Goal: Navigation & Orientation: Understand site structure

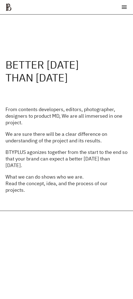
click at [126, 10] on li at bounding box center [124, 7] width 7 height 7
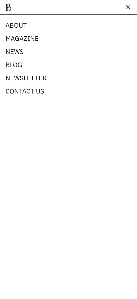
click at [126, 10] on li at bounding box center [128, 7] width 7 height 7
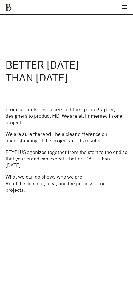
click at [126, 10] on li at bounding box center [124, 7] width 7 height 7
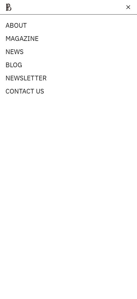
click at [126, 10] on li at bounding box center [128, 7] width 7 height 7
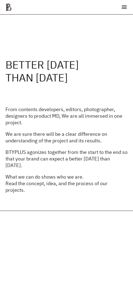
click at [126, 10] on li at bounding box center [124, 7] width 7 height 7
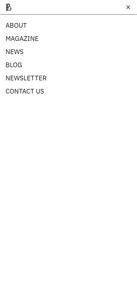
click at [126, 10] on li at bounding box center [128, 7] width 7 height 7
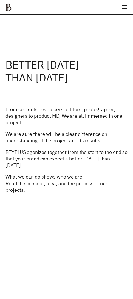
click at [126, 10] on li at bounding box center [124, 7] width 7 height 7
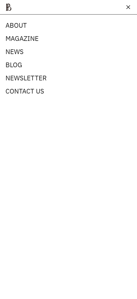
click at [126, 10] on li at bounding box center [128, 7] width 7 height 7
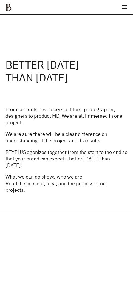
click at [126, 10] on li at bounding box center [124, 7] width 7 height 7
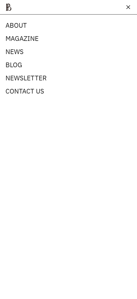
click at [126, 10] on li at bounding box center [128, 7] width 7 height 7
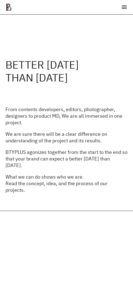
click at [126, 10] on li at bounding box center [124, 7] width 7 height 7
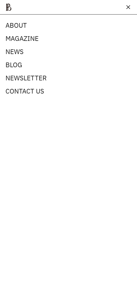
click at [126, 10] on li at bounding box center [128, 7] width 7 height 7
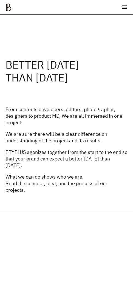
click at [126, 10] on li at bounding box center [124, 7] width 7 height 7
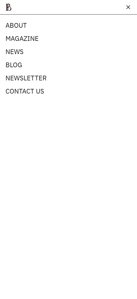
click at [127, 9] on div at bounding box center [128, 7] width 4 height 4
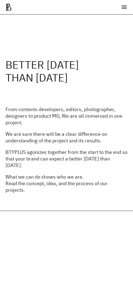
click at [127, 9] on li at bounding box center [124, 7] width 7 height 7
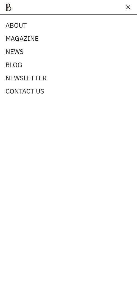
click at [127, 9] on div at bounding box center [128, 7] width 4 height 4
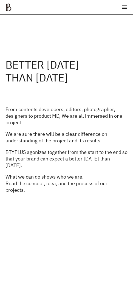
click at [127, 9] on li at bounding box center [124, 7] width 7 height 7
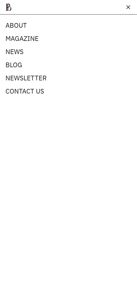
click at [128, 9] on li at bounding box center [128, 7] width 7 height 7
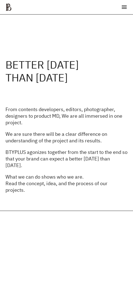
click at [125, 8] on li at bounding box center [124, 7] width 7 height 7
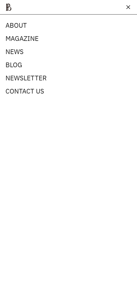
click at [125, 8] on ul "ABOUT MAGAZINE SEE ALL OFF THE REC INSIDE BTYPLUS CURATION NEWS BLOG NEWSLETTER…" at bounding box center [68, 7] width 126 height 8
click at [126, 10] on li at bounding box center [128, 7] width 7 height 7
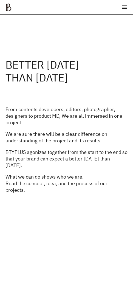
click at [128, 9] on div "ABOUT MAGAZINE SEE ALL OFF THE REC INSIDE BTYPLUS CURATION NEWS BLOG NEWSLETTER…" at bounding box center [66, 7] width 133 height 15
click at [127, 9] on li at bounding box center [124, 7] width 7 height 7
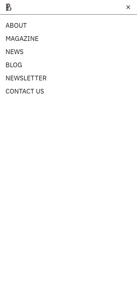
click at [131, 9] on li at bounding box center [128, 7] width 7 height 7
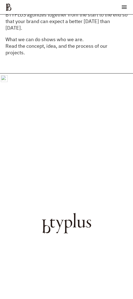
scroll to position [137, 0]
click at [124, 7] on li at bounding box center [124, 7] width 7 height 7
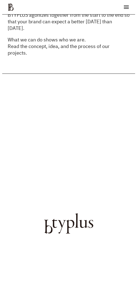
scroll to position [0, 0]
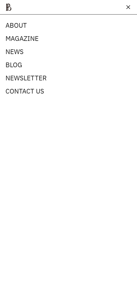
click at [124, 7] on ul "ABOUT MAGAZINE SEE ALL OFF THE REC INSIDE BTYPLUS CURATION NEWS BLOG NEWSLETTER…" at bounding box center [68, 7] width 126 height 8
click at [127, 8] on div at bounding box center [128, 7] width 4 height 4
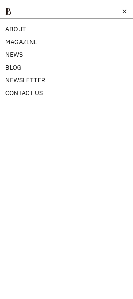
scroll to position [137, 0]
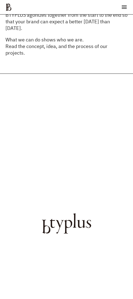
click at [127, 8] on li at bounding box center [124, 7] width 7 height 7
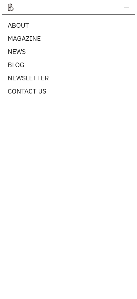
scroll to position [0, 0]
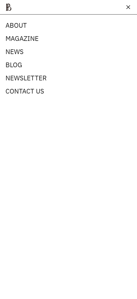
click at [127, 8] on div at bounding box center [128, 7] width 4 height 4
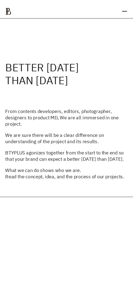
scroll to position [137, 0]
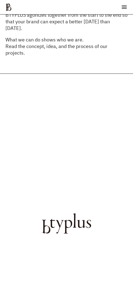
click at [127, 8] on li at bounding box center [124, 7] width 7 height 7
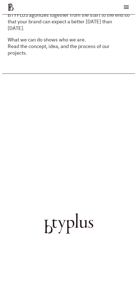
scroll to position [0, 0]
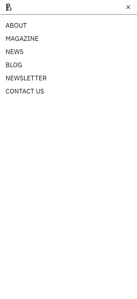
click at [127, 8] on div at bounding box center [128, 7] width 4 height 4
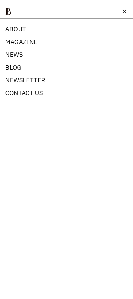
scroll to position [137, 0]
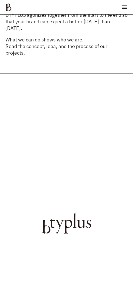
click at [127, 8] on li at bounding box center [124, 7] width 7 height 7
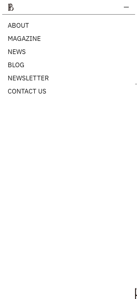
scroll to position [0, 0]
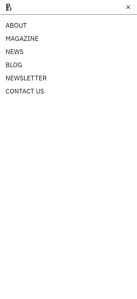
click at [129, 8] on div at bounding box center [128, 7] width 4 height 4
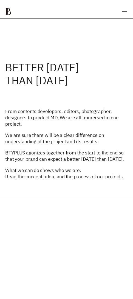
scroll to position [137, 0]
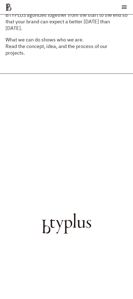
click at [126, 8] on li at bounding box center [124, 7] width 7 height 7
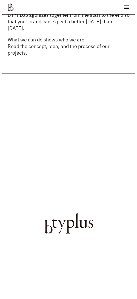
scroll to position [0, 0]
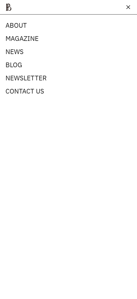
click at [127, 9] on div at bounding box center [128, 7] width 4 height 4
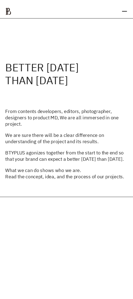
scroll to position [137, 0]
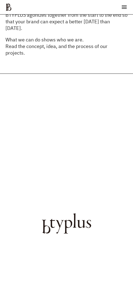
click at [127, 9] on li at bounding box center [124, 7] width 7 height 7
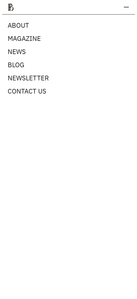
scroll to position [0, 0]
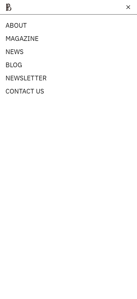
click at [127, 9] on div at bounding box center [128, 7] width 4 height 4
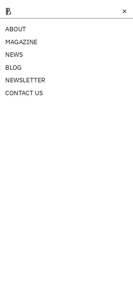
scroll to position [137, 0]
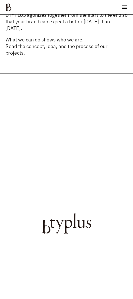
click at [127, 9] on li at bounding box center [124, 7] width 7 height 7
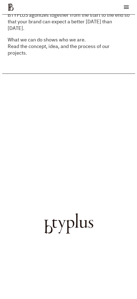
scroll to position [0, 0]
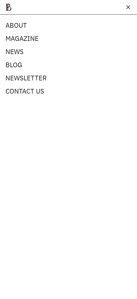
click at [127, 9] on div at bounding box center [128, 7] width 4 height 4
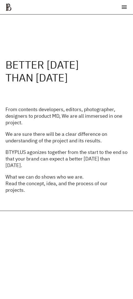
drag, startPoint x: 119, startPoint y: 1, endPoint x: 31, endPoint y: 24, distance: 91.5
click at [31, 24] on div "BETTER [DATE] THAN [DATE] From contents developers, editors, photographer, desi…" at bounding box center [66, 113] width 133 height 196
click at [121, 7] on ul "ABOUT MAGAZINE SEE ALL OFF THE REC INSIDE BTYPLUS CURATION NEWS BLOG NEWSLETTER…" at bounding box center [66, 7] width 122 height 8
click at [123, 8] on div at bounding box center [124, 8] width 5 height 1
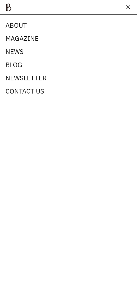
click at [123, 9] on ul "ABOUT MAGAZINE SEE ALL OFF THE REC INSIDE BTYPLUS CURATION NEWS BLOG NEWSLETTER…" at bounding box center [68, 7] width 126 height 8
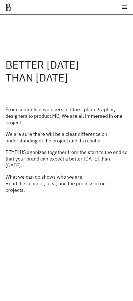
click at [123, 10] on li at bounding box center [124, 7] width 7 height 7
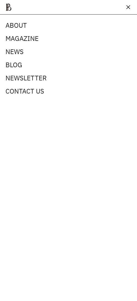
click at [127, 9] on div at bounding box center [128, 7] width 4 height 4
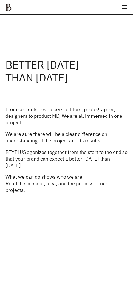
click at [127, 9] on li at bounding box center [124, 7] width 7 height 7
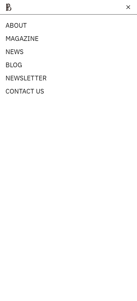
click at [127, 9] on div at bounding box center [128, 7] width 4 height 4
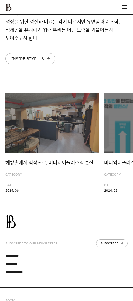
scroll to position [1253, 0]
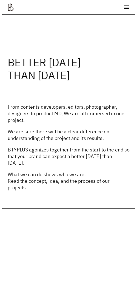
scroll to position [0, 0]
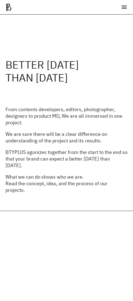
click at [124, 5] on li at bounding box center [124, 7] width 7 height 7
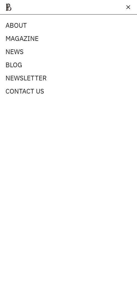
click at [124, 5] on ul "ABOUT MAGAZINE SEE ALL OFF THE REC INSIDE BTYPLUS CURATION NEWS BLOG NEWSLETTER…" at bounding box center [68, 7] width 126 height 8
click at [124, 6] on ul "ABOUT MAGAZINE SEE ALL OFF THE REC INSIDE BTYPLUS CURATION NEWS BLOG NEWSLETTER…" at bounding box center [68, 7] width 126 height 8
click at [128, 7] on div at bounding box center [128, 7] width 4 height 4
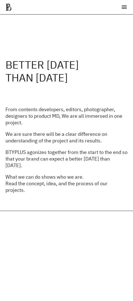
click at [123, 10] on li at bounding box center [124, 7] width 7 height 7
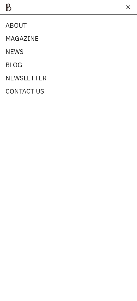
click at [126, 10] on ul "ABOUT MAGAZINE SEE ALL OFF THE REC INSIDE BTYPLUS CURATION NEWS BLOG NEWSLETTER…" at bounding box center [68, 7] width 126 height 8
click at [130, 7] on div at bounding box center [128, 7] width 5 height 1
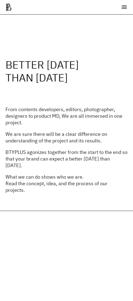
click at [129, 7] on div "ABOUT MAGAZINE SEE ALL OFF THE REC INSIDE BTYPLUS CURATION NEWS BLOG NEWSLETTER…" at bounding box center [66, 7] width 133 height 15
click at [127, 7] on li at bounding box center [124, 7] width 7 height 7
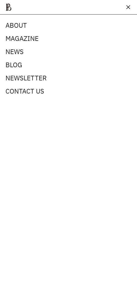
click at [126, 7] on li at bounding box center [128, 7] width 7 height 7
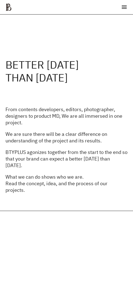
click at [126, 7] on div at bounding box center [124, 7] width 5 height 1
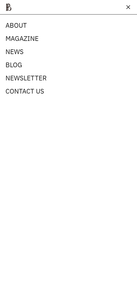
click at [126, 7] on li at bounding box center [128, 7] width 7 height 7
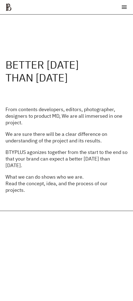
click at [126, 7] on div at bounding box center [124, 7] width 5 height 1
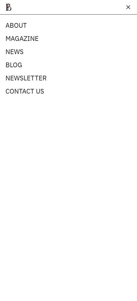
click at [126, 7] on li at bounding box center [128, 7] width 7 height 7
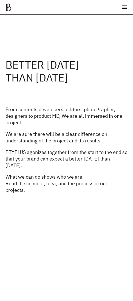
click at [126, 7] on div at bounding box center [124, 7] width 5 height 1
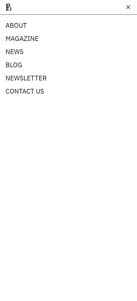
click at [126, 7] on li at bounding box center [128, 7] width 7 height 7
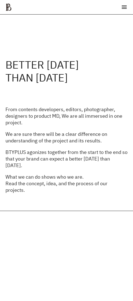
click at [126, 7] on div at bounding box center [124, 7] width 5 height 1
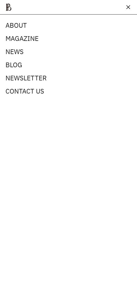
click at [126, 7] on li at bounding box center [128, 7] width 7 height 7
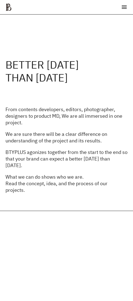
click at [94, 48] on div "BETTER [DATE] THAN [DATE] From contents developers, editors, photographer, desi…" at bounding box center [66, 113] width 133 height 196
